Goal: Task Accomplishment & Management: Manage account settings

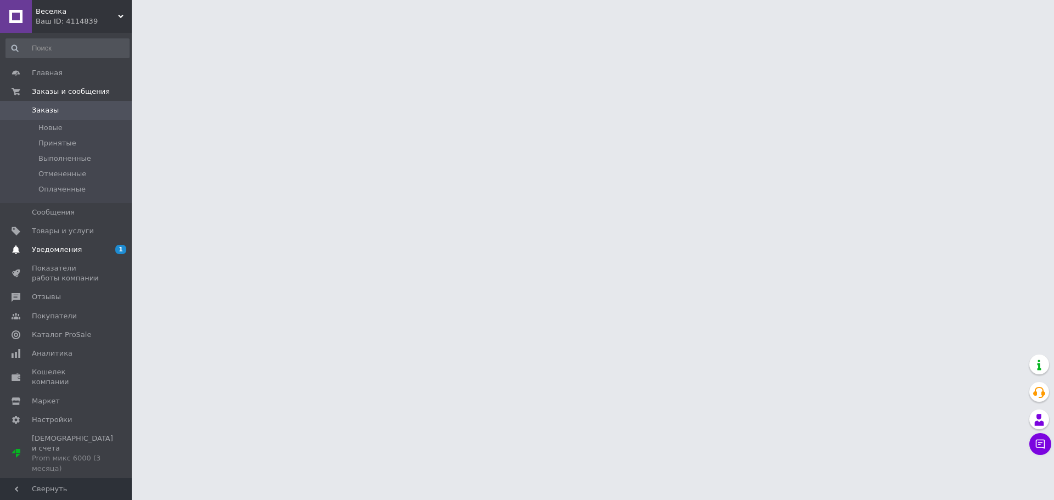
click at [88, 250] on span "Уведомления" at bounding box center [67, 250] width 70 height 10
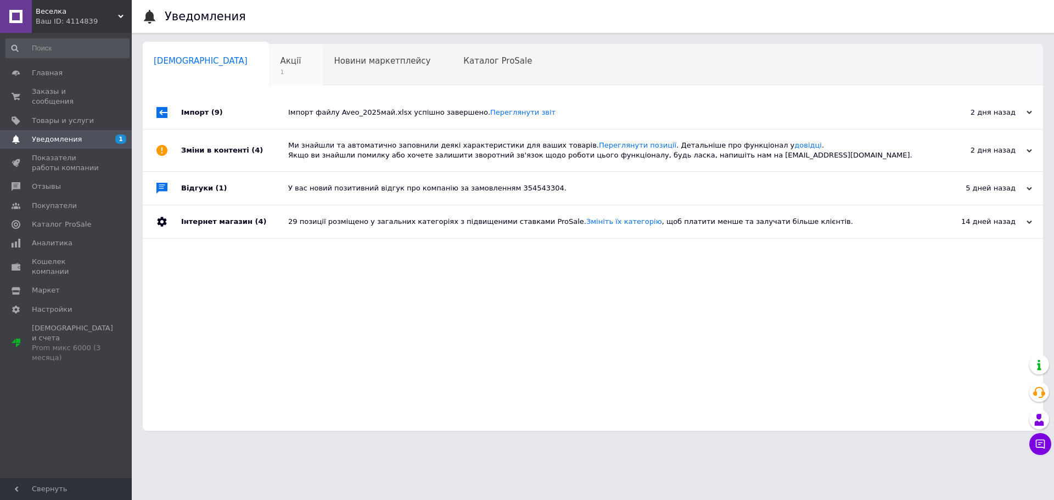
click at [281, 73] on span "1" at bounding box center [291, 72] width 21 height 8
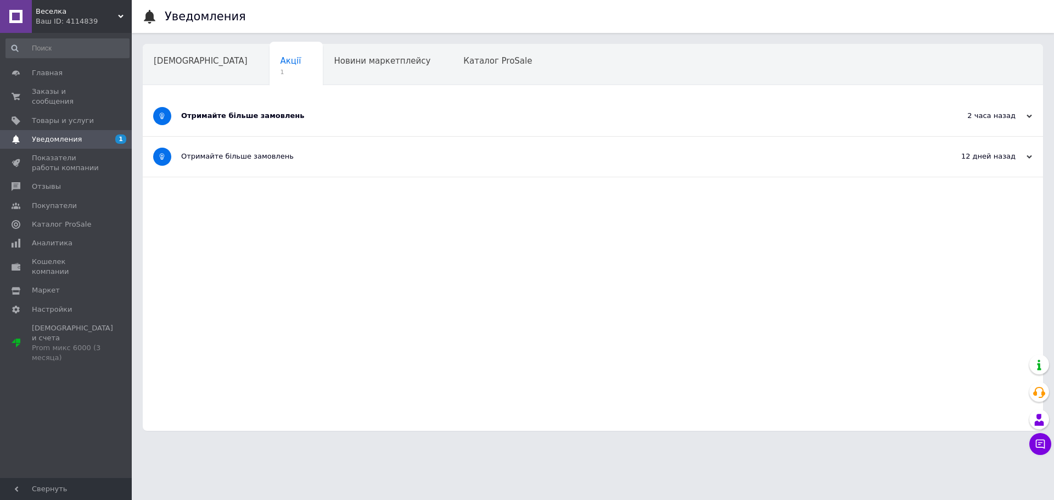
click at [292, 117] on div "Отримайте більше замовлень" at bounding box center [551, 116] width 741 height 10
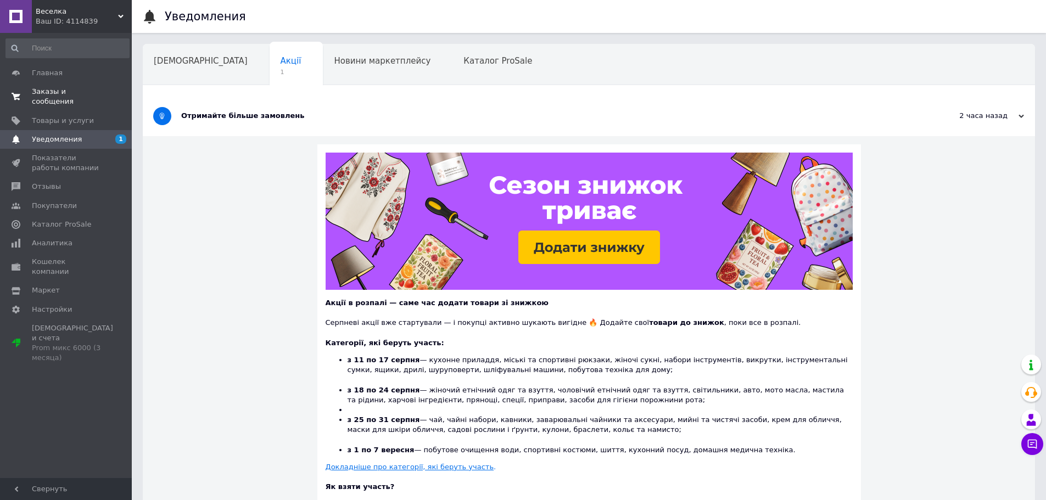
click at [69, 95] on span "Заказы и сообщения" at bounding box center [67, 97] width 70 height 20
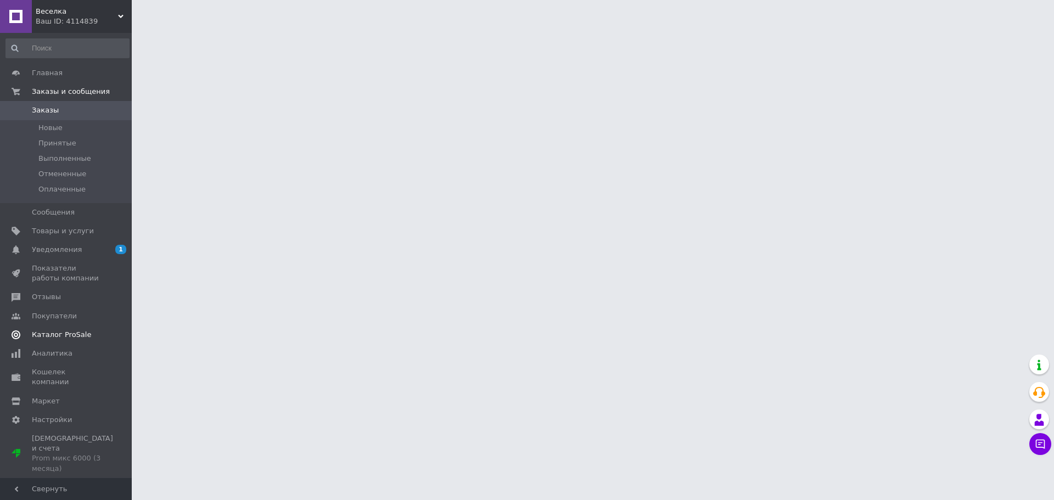
click at [77, 335] on span "Каталог ProSale" at bounding box center [61, 335] width 59 height 10
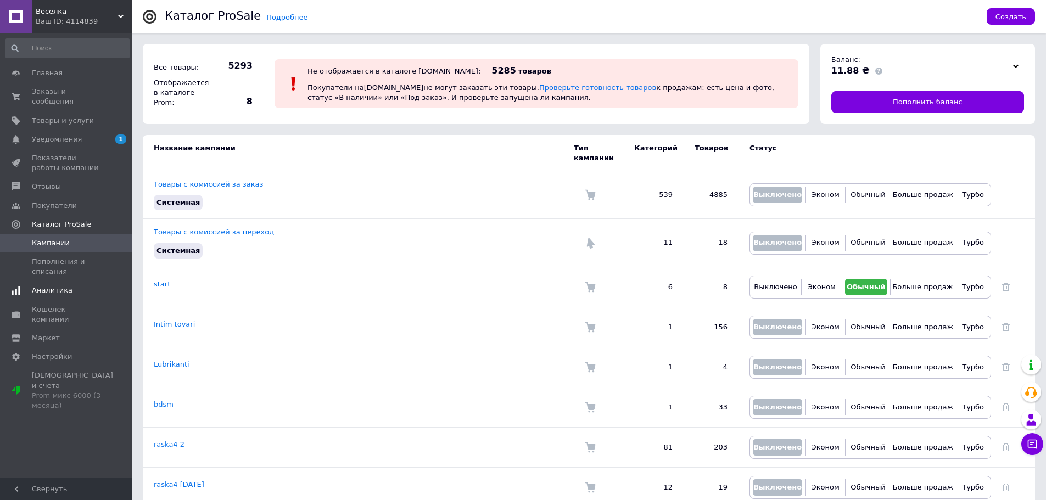
click at [65, 281] on link "Аналитика" at bounding box center [67, 290] width 135 height 19
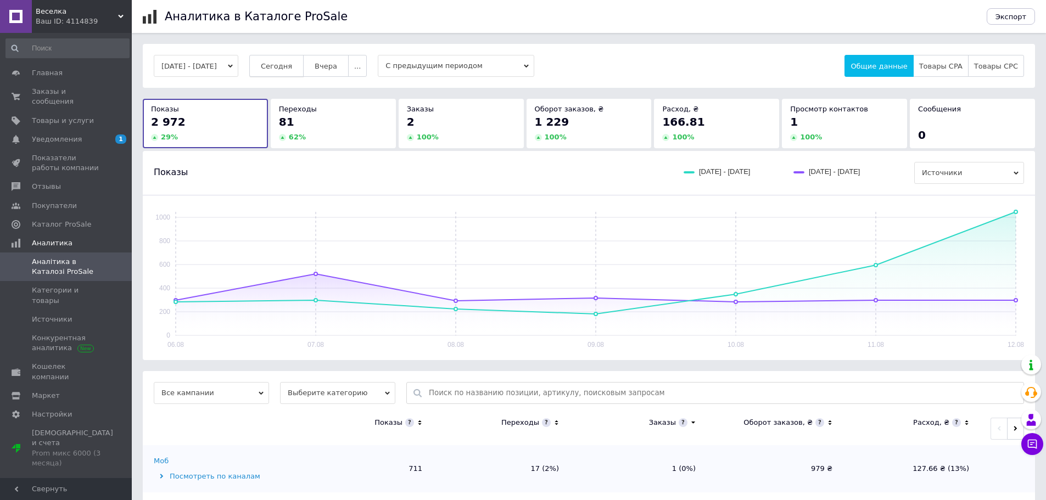
click at [304, 65] on button "Сегодня" at bounding box center [276, 66] width 54 height 22
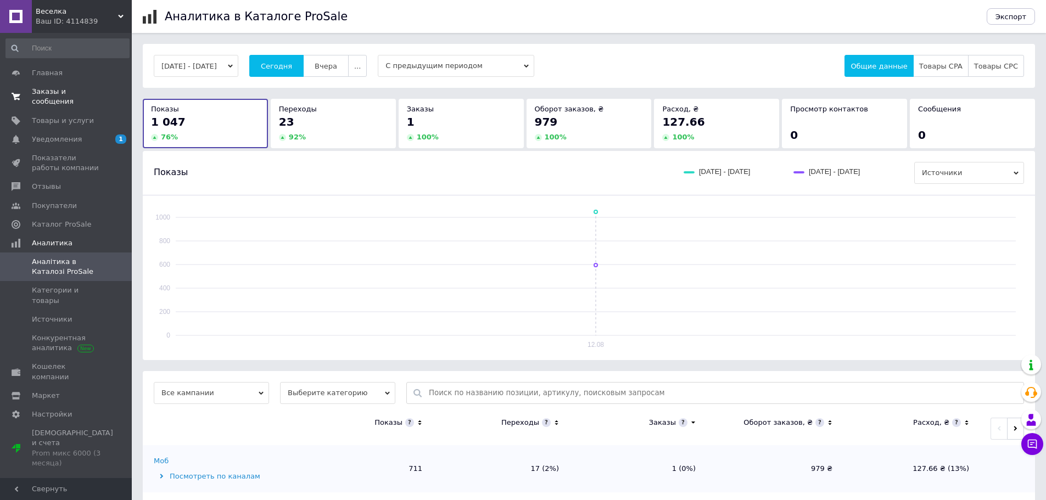
click at [74, 91] on span "Заказы и сообщения" at bounding box center [67, 97] width 70 height 20
